Goal: Obtain resource: Download file/media

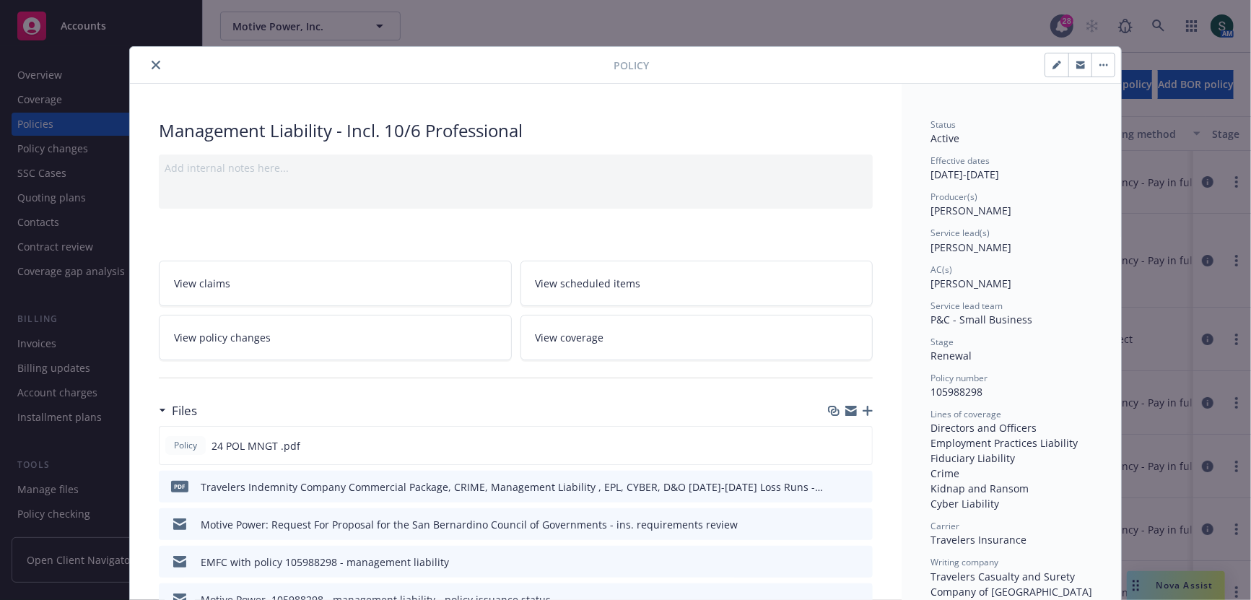
scroll to position [7, 0]
click at [149, 63] on button "close" at bounding box center [155, 64] width 17 height 17
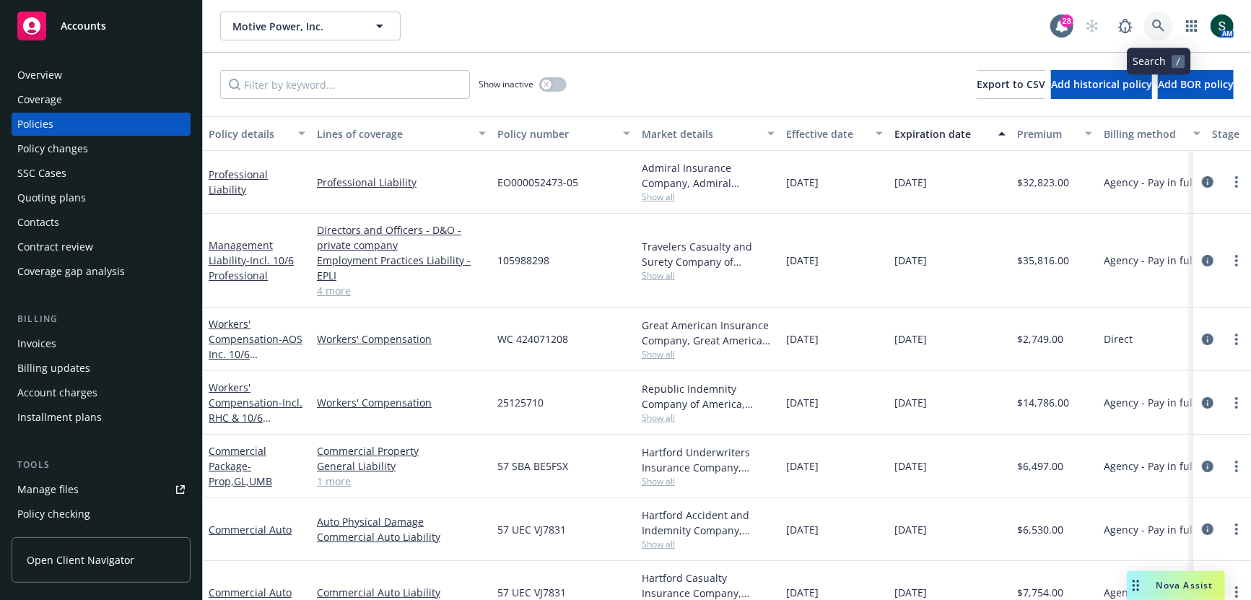
click at [1153, 30] on icon at bounding box center [1158, 25] width 13 height 13
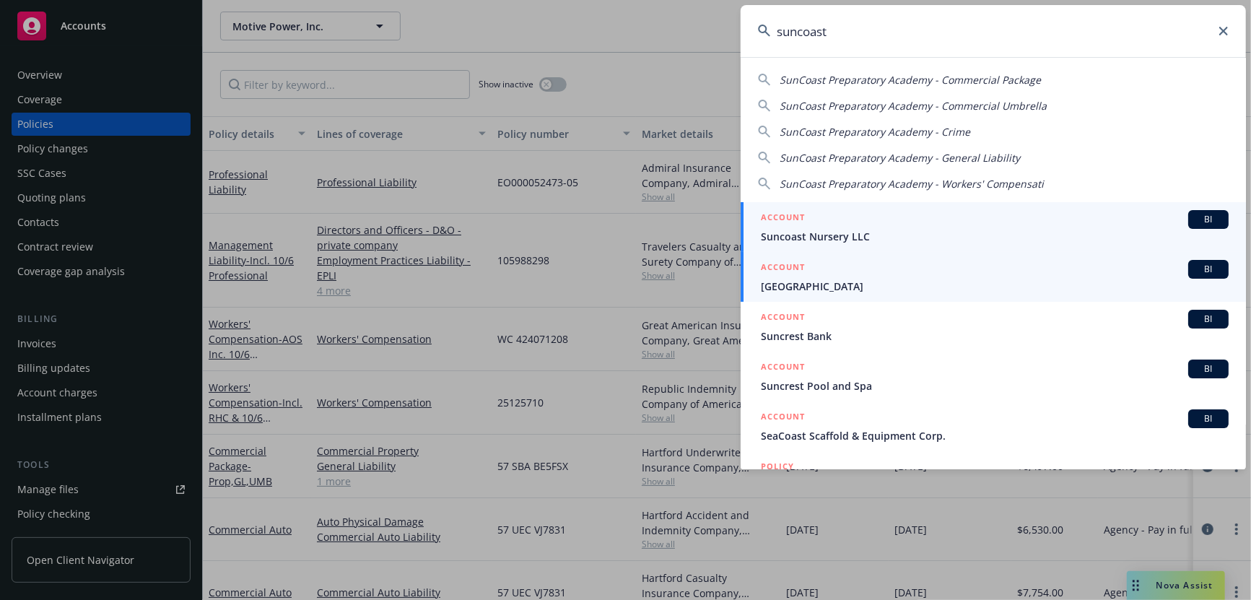
type input "suncoast"
click at [816, 270] on div "ACCOUNT BI" at bounding box center [995, 269] width 468 height 19
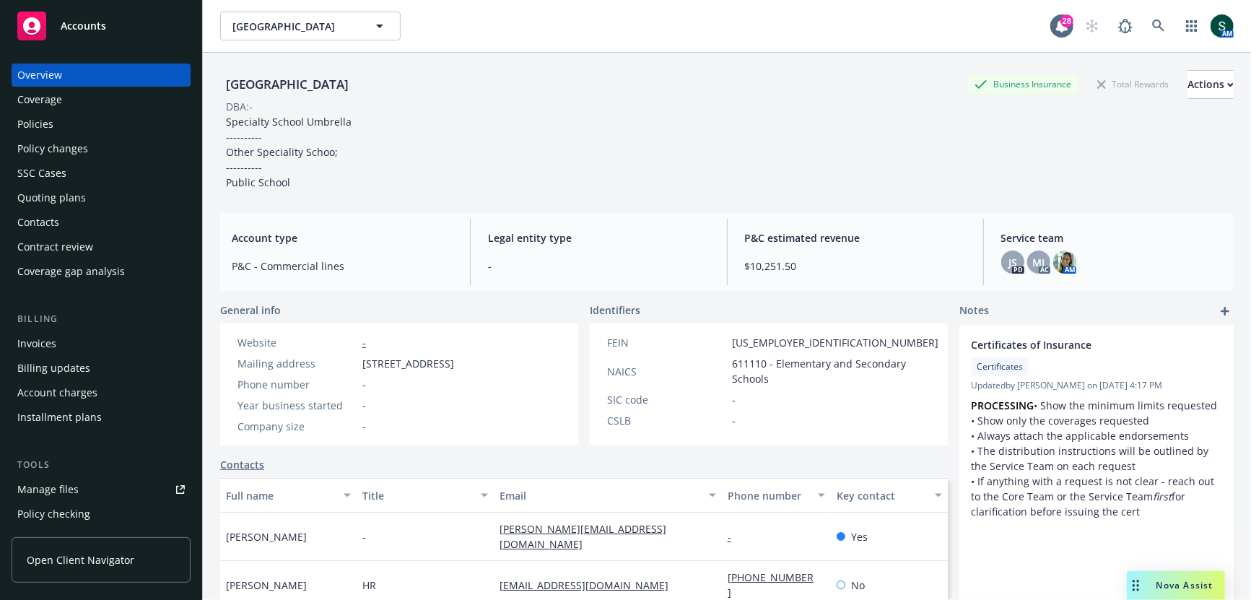
click at [61, 131] on div "Policies" at bounding box center [100, 124] width 167 height 23
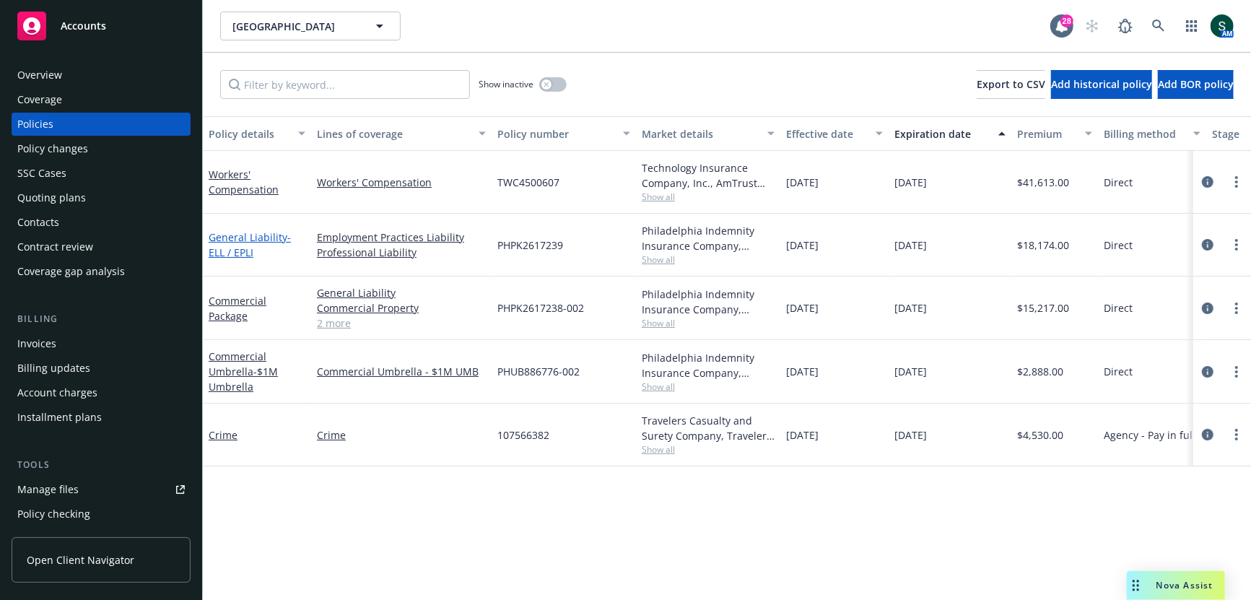
click at [233, 237] on link "General Liability - ELL / EPLI" at bounding box center [250, 244] width 82 height 29
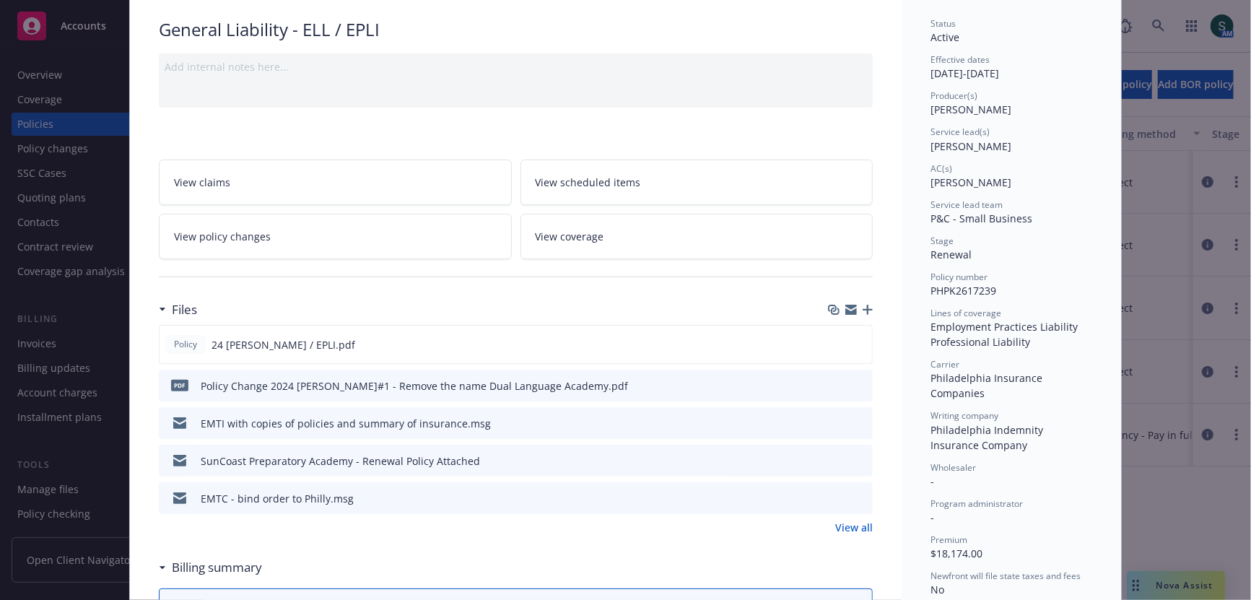
scroll to position [110, 0]
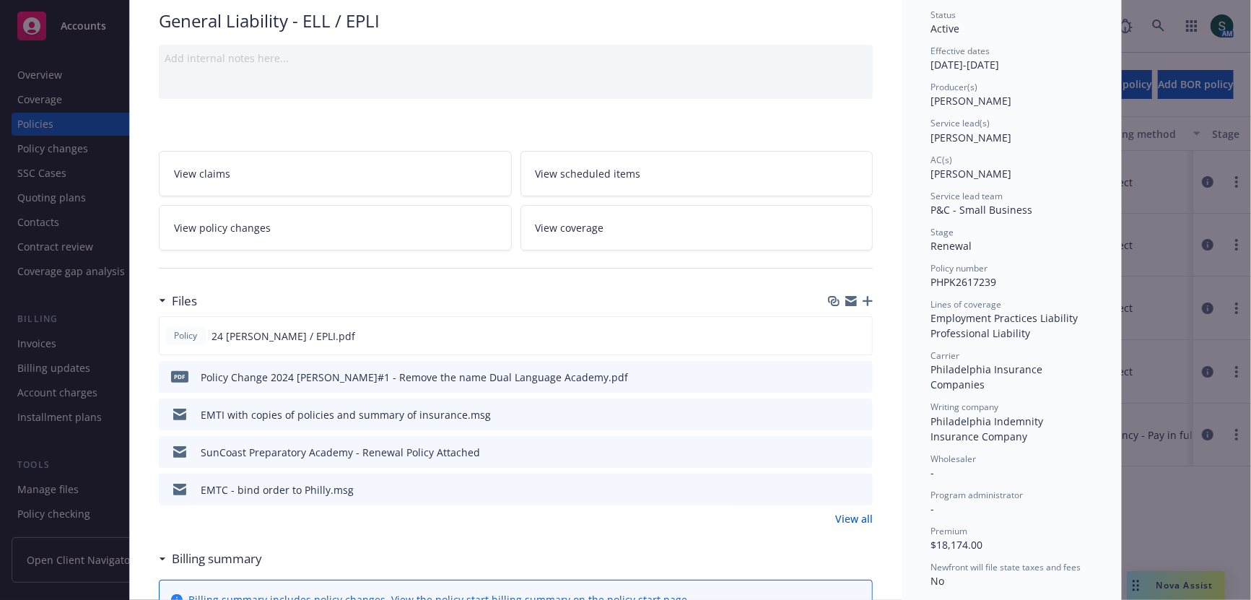
click at [858, 372] on icon "preview file" at bounding box center [858, 376] width 13 height 10
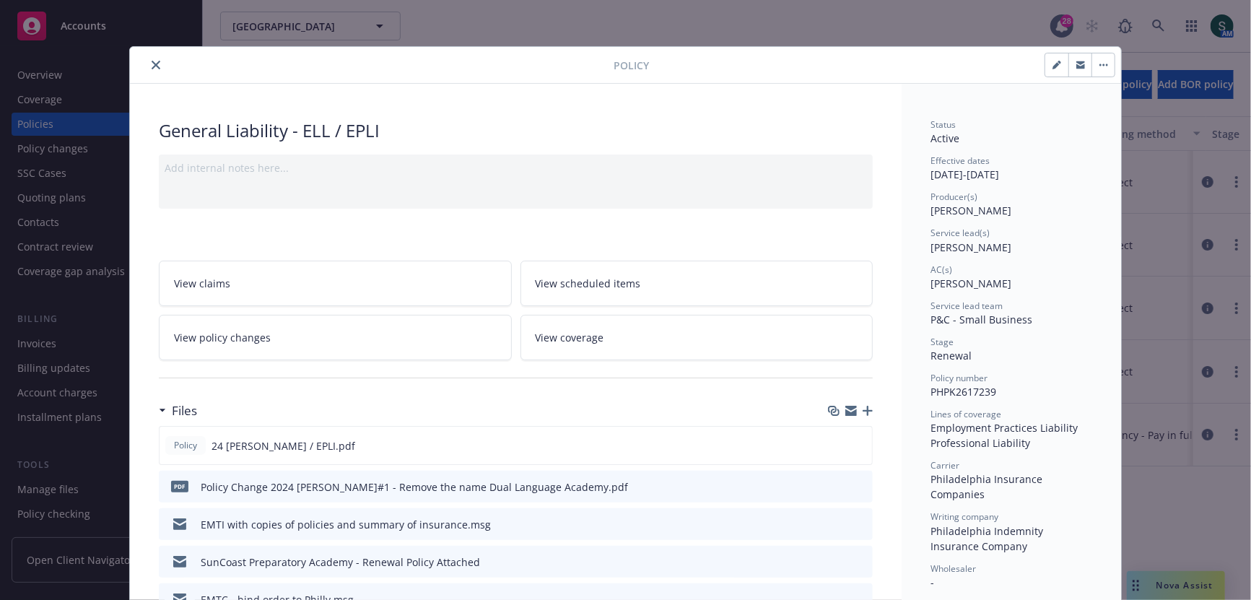
click at [159, 68] on icon "close" at bounding box center [156, 65] width 9 height 9
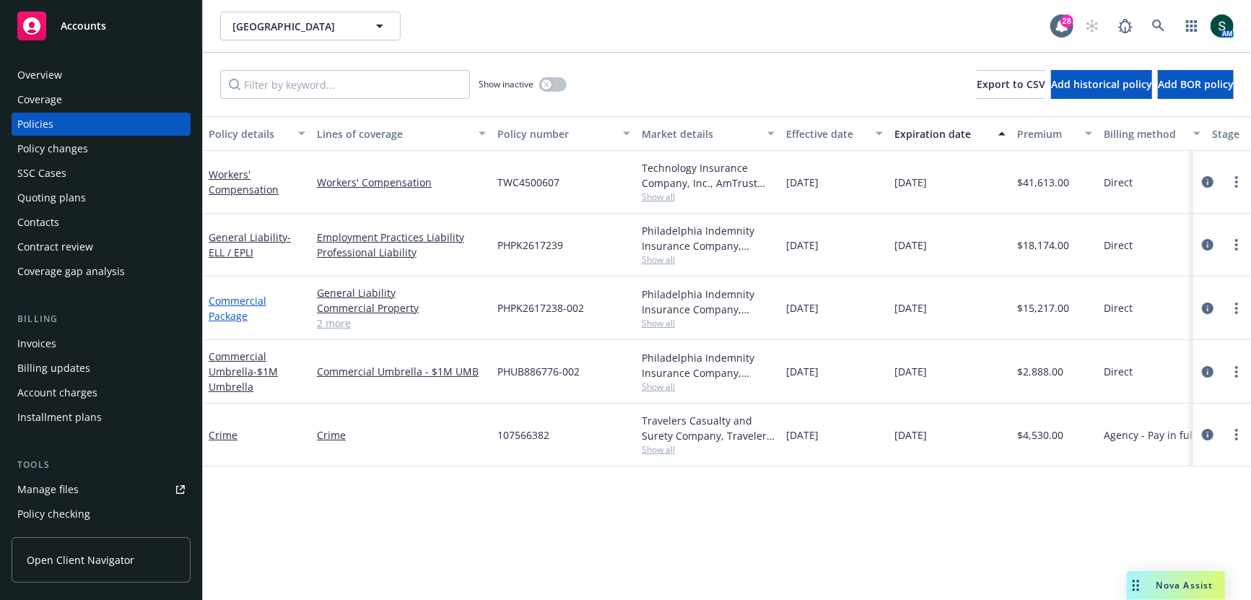
click at [245, 310] on link "Commercial Package" at bounding box center [238, 308] width 58 height 29
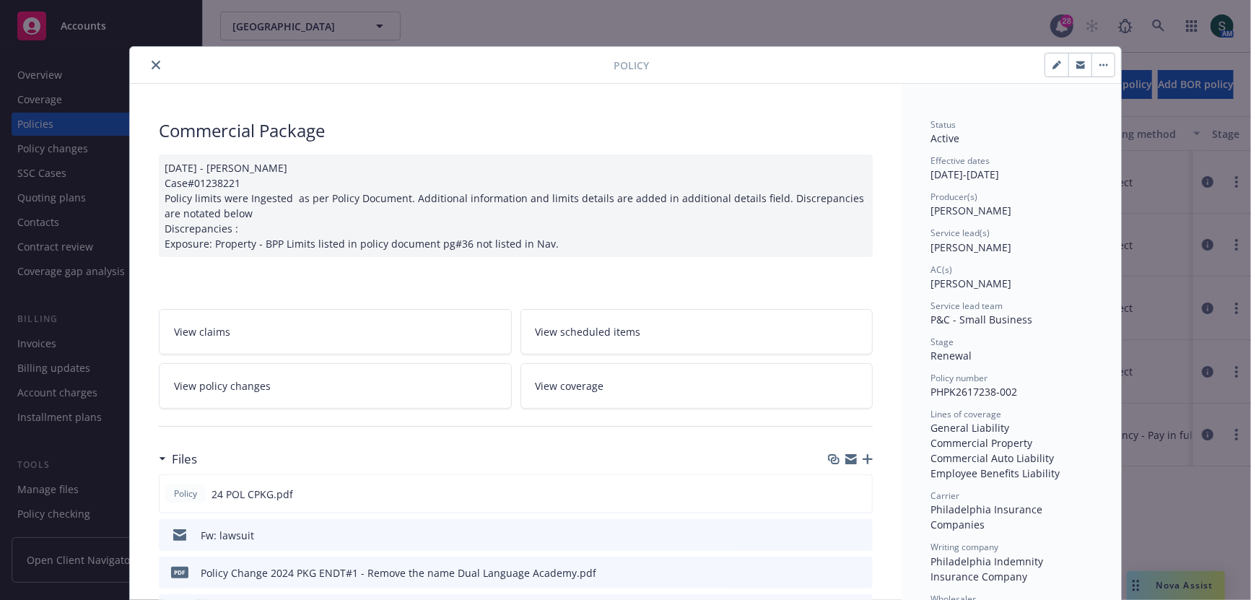
scroll to position [128, 0]
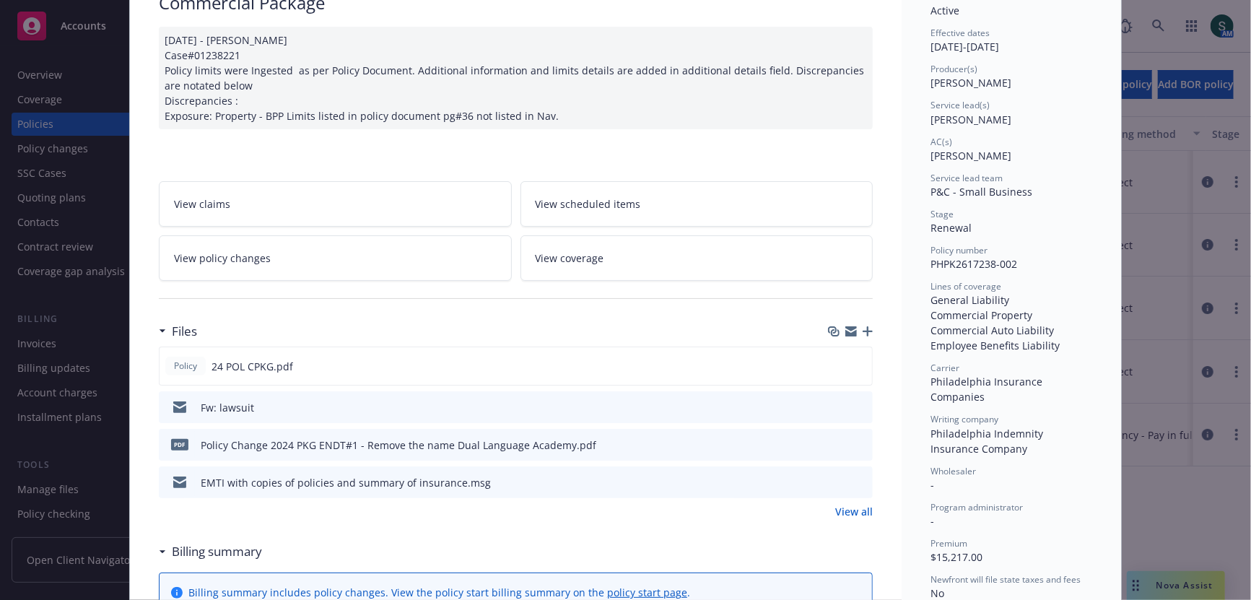
click at [836, 450] on icon "download file" at bounding box center [835, 444] width 12 height 12
click at [350, 204] on link "View claims" at bounding box center [335, 203] width 353 height 45
